Goal: Use online tool/utility: Utilize a website feature to perform a specific function

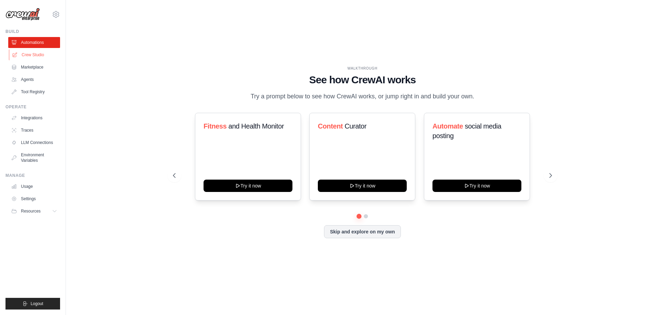
click at [40, 56] on link "Crew Studio" at bounding box center [35, 54] width 52 height 11
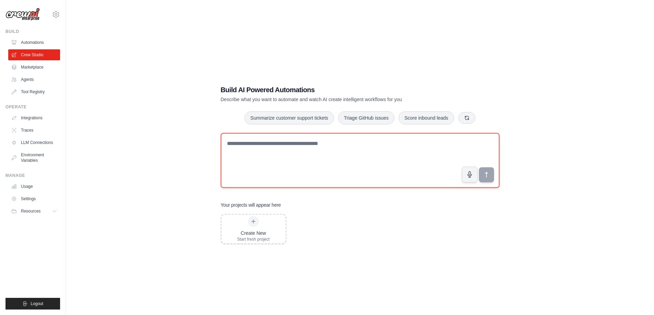
click at [312, 153] on textarea at bounding box center [360, 160] width 279 height 55
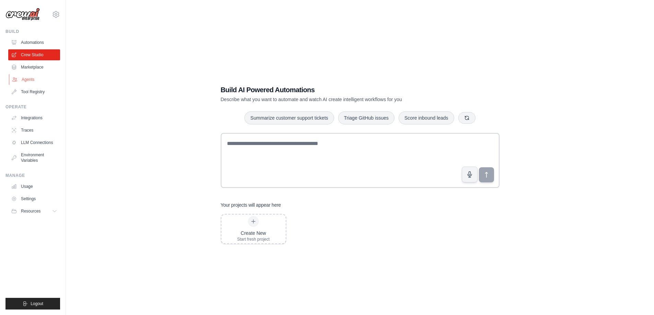
click at [33, 79] on link "Agents" at bounding box center [35, 79] width 52 height 11
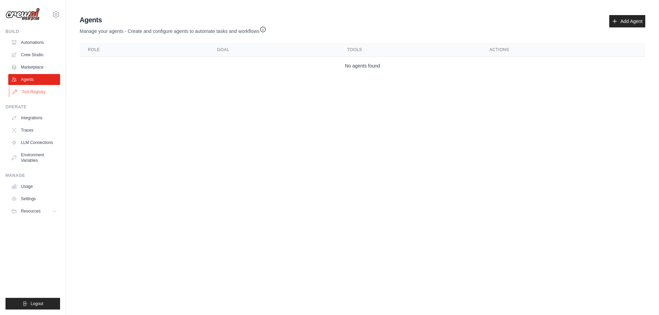
click at [33, 93] on link "Tool Registry" at bounding box center [35, 91] width 52 height 11
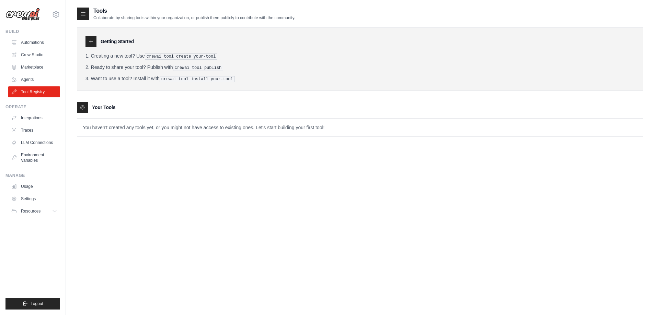
click at [126, 125] on p "You haven't created any tools yet, or you might not have access to existing one…" at bounding box center [359, 128] width 565 height 18
click at [52, 77] on link "Agents" at bounding box center [35, 79] width 52 height 11
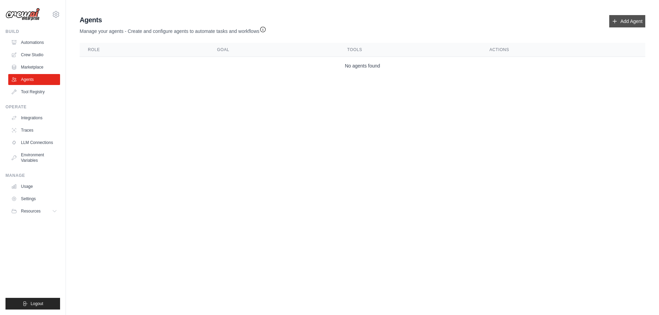
click at [624, 25] on link "Add Agent" at bounding box center [627, 21] width 36 height 12
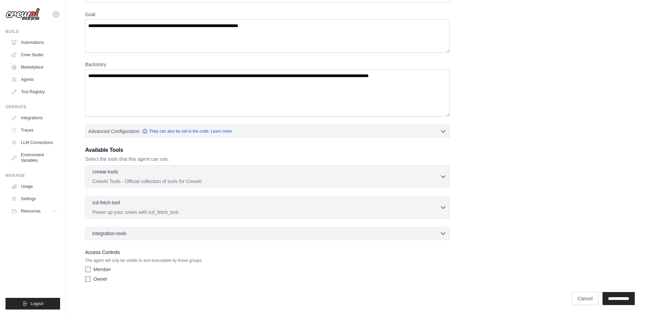
scroll to position [53, 0]
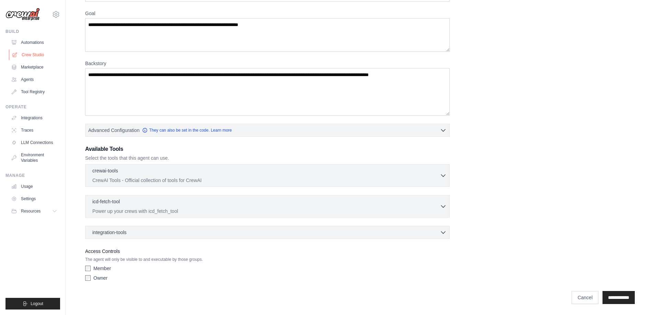
click at [36, 55] on link "Crew Studio" at bounding box center [35, 54] width 52 height 11
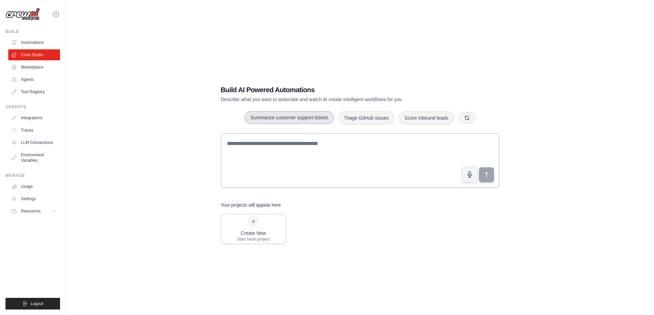
click at [304, 122] on button "Summarize customer support tickets" at bounding box center [288, 117] width 89 height 13
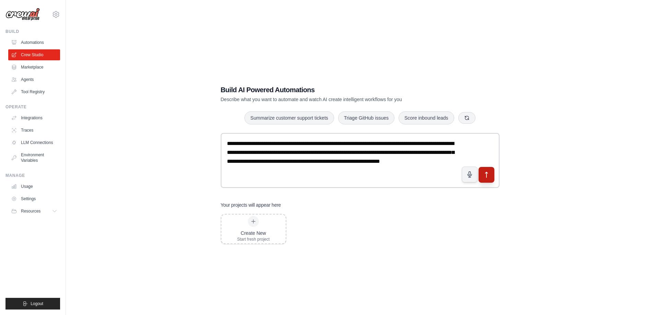
click at [490, 174] on icon "submit" at bounding box center [485, 174] width 7 height 7
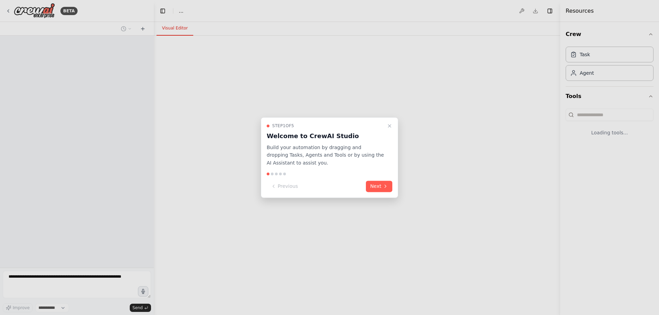
select select "****"
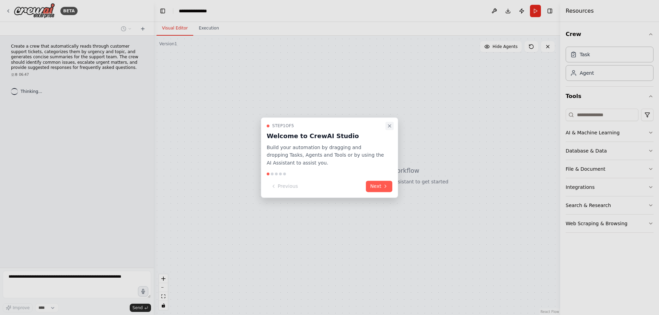
click at [388, 129] on button "Close walkthrough" at bounding box center [389, 126] width 8 height 8
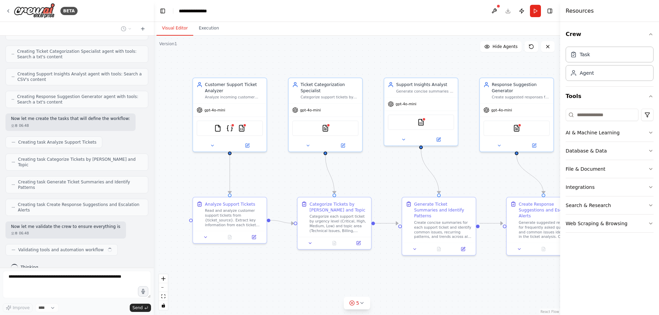
scroll to position [261, 0]
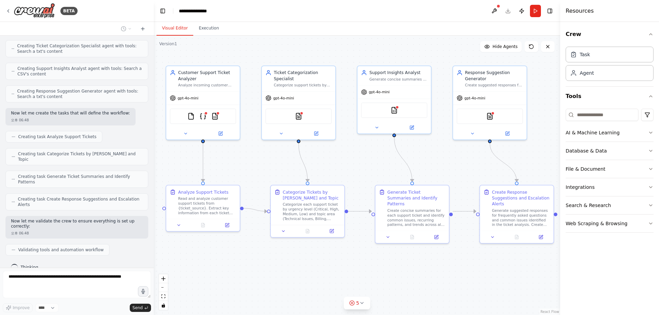
drag, startPoint x: 453, startPoint y: 177, endPoint x: 416, endPoint y: 159, distance: 41.1
click at [416, 159] on div ".deletable-edge-delete-btn { width: 20px; height: 20px; border: 0px solid #ffff…" at bounding box center [357, 176] width 406 height 280
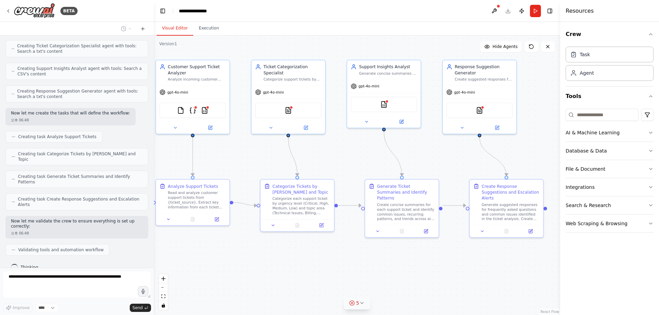
click at [362, 302] on icon at bounding box center [361, 303] width 5 height 5
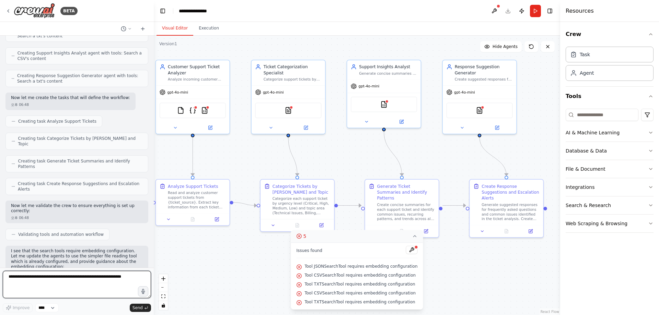
scroll to position [282, 0]
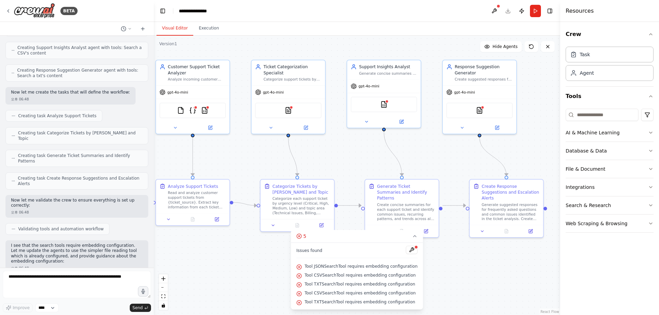
click at [477, 257] on div ".deletable-edge-delete-btn { width: 20px; height: 20px; border: 0px solid #ffff…" at bounding box center [357, 176] width 406 height 280
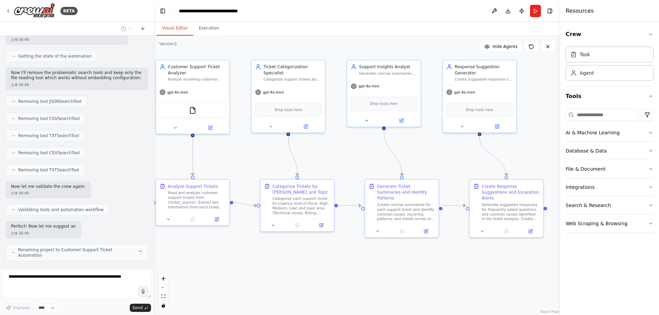
scroll to position [539, 0]
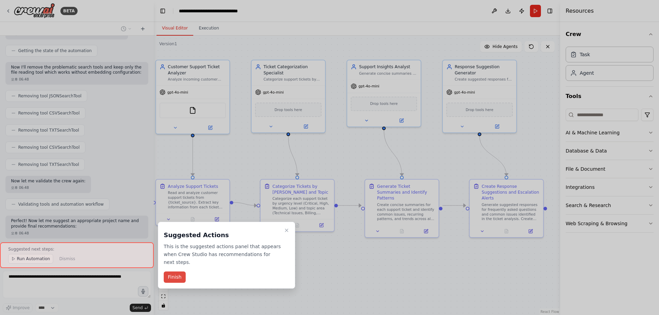
click at [175, 275] on button "Finish" at bounding box center [175, 277] width 22 height 11
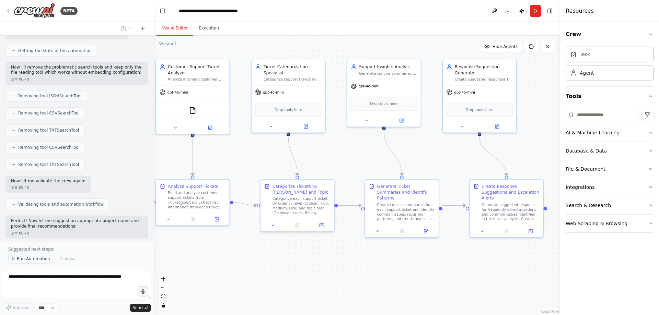
click at [34, 260] on span "Run Automation" at bounding box center [33, 258] width 33 height 5
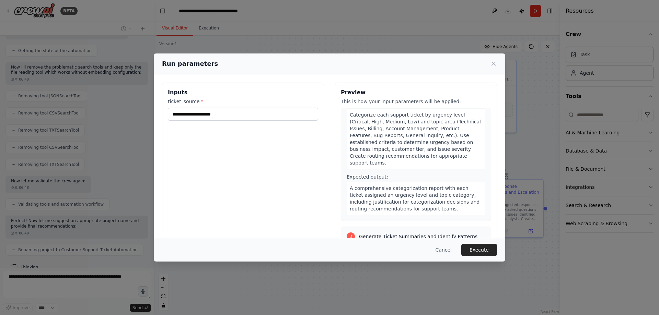
scroll to position [206, 0]
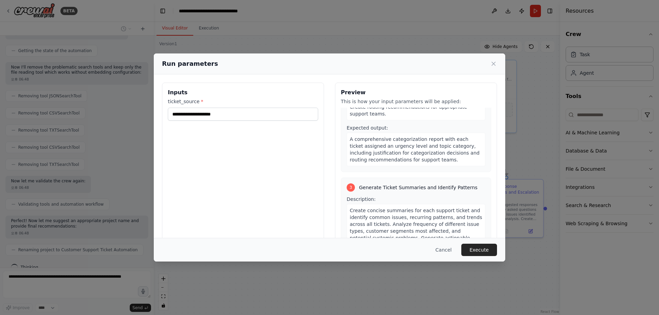
click at [220, 106] on div "ticket_source *" at bounding box center [243, 109] width 150 height 23
click at [209, 112] on input "ticket_source *" at bounding box center [243, 114] width 150 height 13
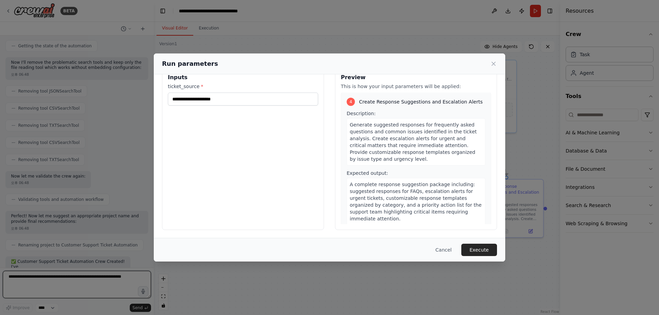
scroll to position [15, 0]
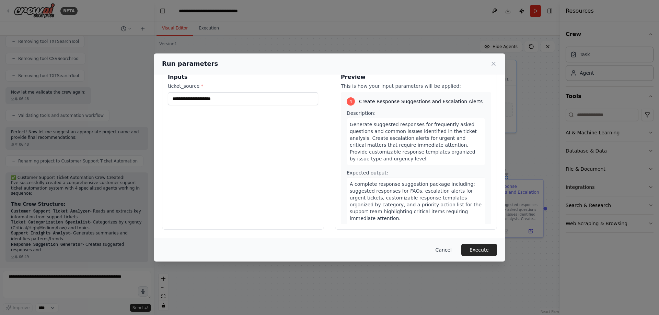
click at [445, 250] on button "Cancel" at bounding box center [443, 250] width 27 height 12
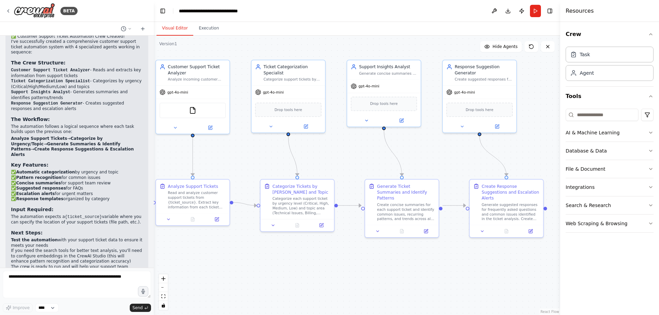
scroll to position [775, 0]
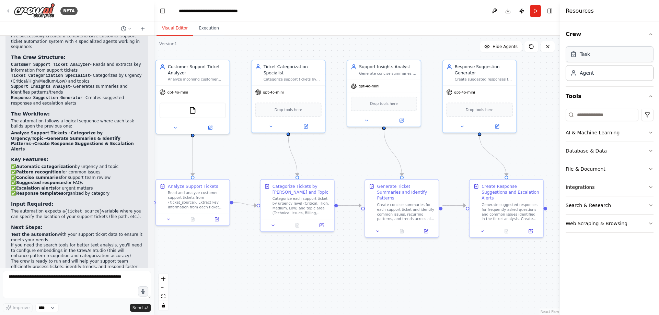
click at [588, 60] on div "Task" at bounding box center [610, 54] width 88 height 16
click at [590, 55] on div "Task" at bounding box center [610, 54] width 88 height 16
click at [590, 69] on div "Agent" at bounding box center [610, 73] width 88 height 16
click at [590, 76] on div "Agent" at bounding box center [587, 72] width 14 height 7
click at [67, 10] on div "BETA" at bounding box center [68, 11] width 17 height 8
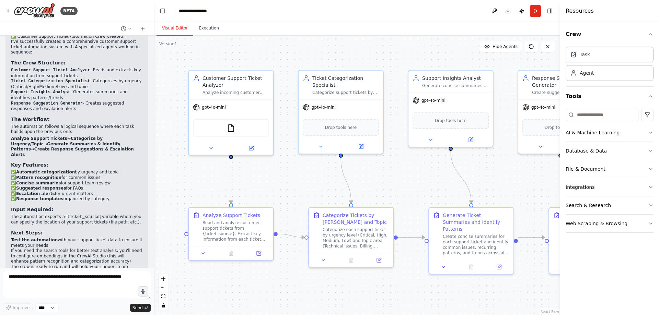
scroll to position [775, 0]
